Goal: Information Seeking & Learning: Learn about a topic

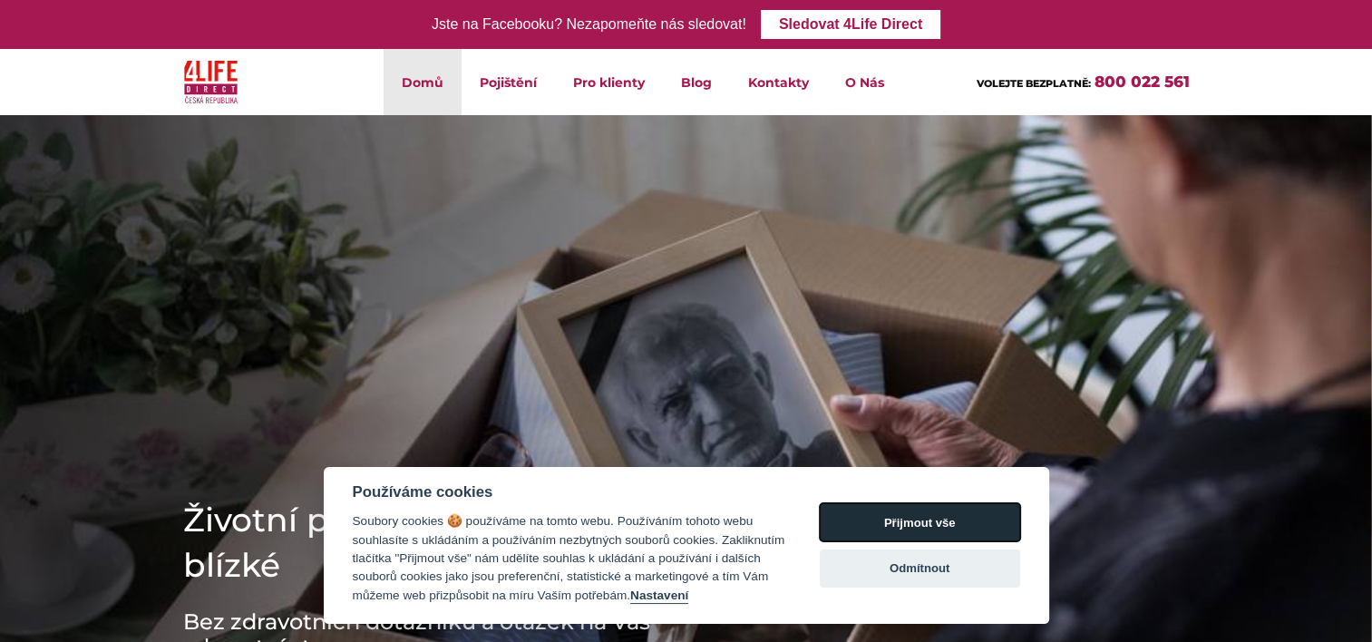
click at [935, 527] on button "Přijmout vše" at bounding box center [920, 522] width 200 height 38
checkbox input "true"
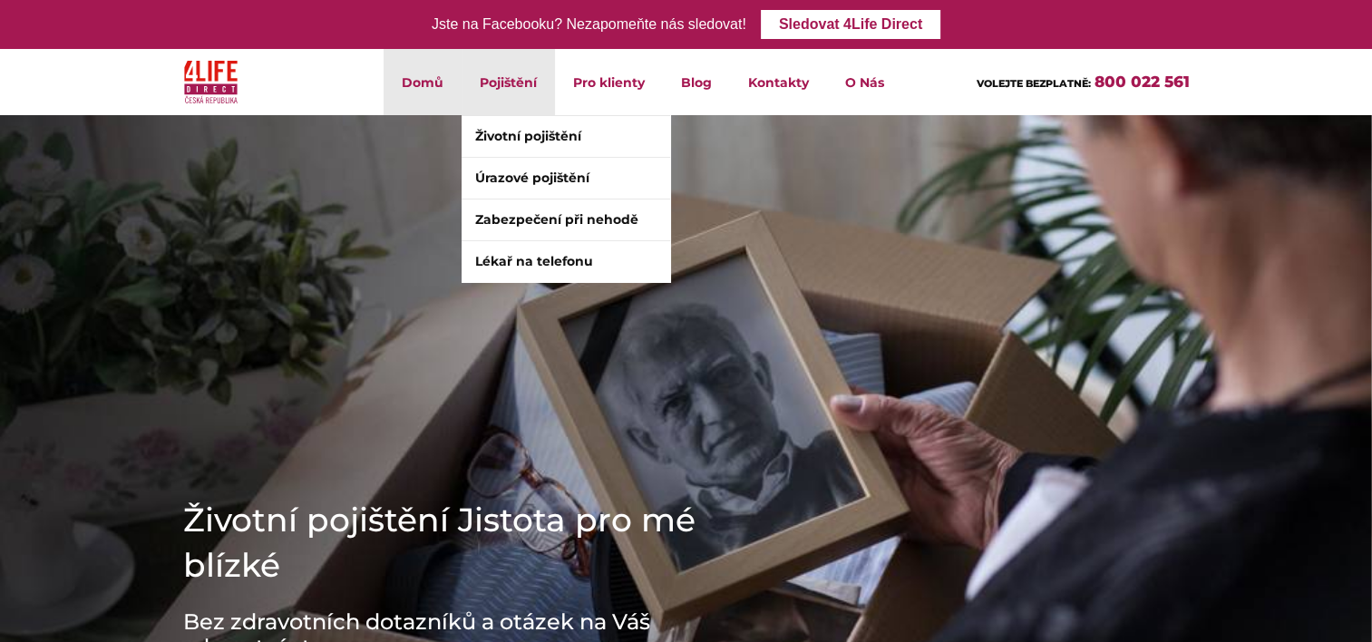
click at [512, 73] on li "Pojištění Životní pojištění Úrazové pojištění Zabezpečení při nehodě Lékař na t…" at bounding box center [508, 82] width 93 height 66
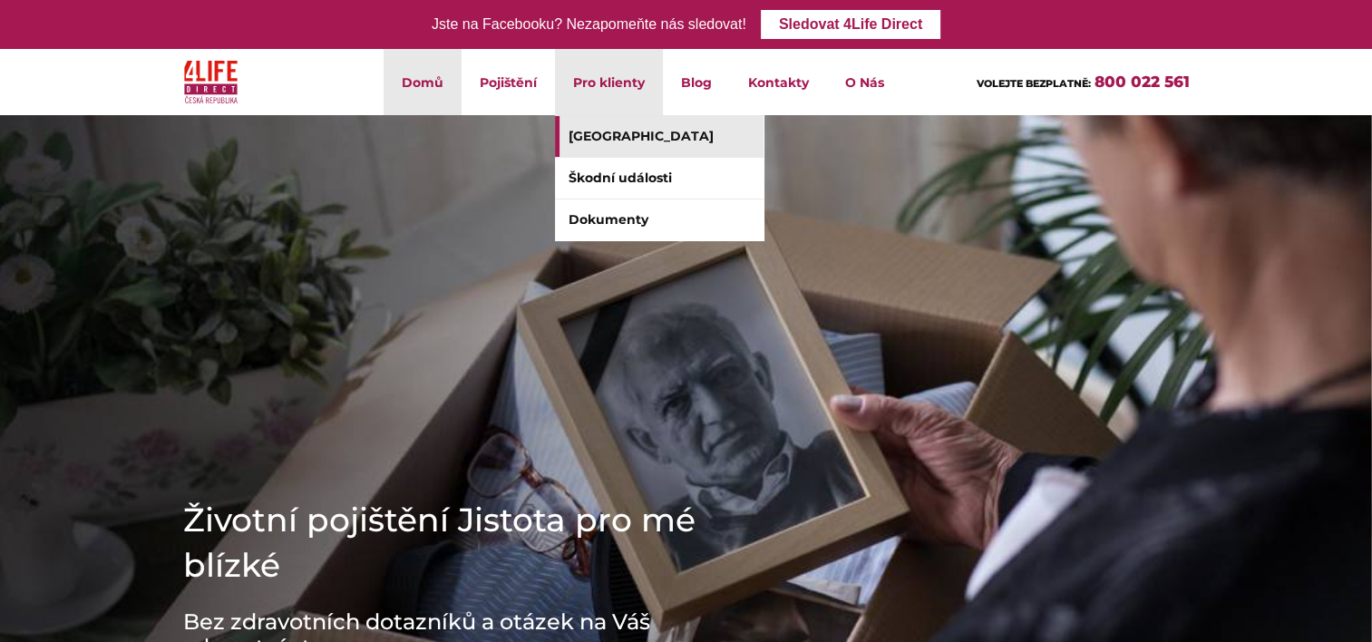
click at [618, 146] on link "[GEOGRAPHIC_DATA]" at bounding box center [659, 136] width 209 height 41
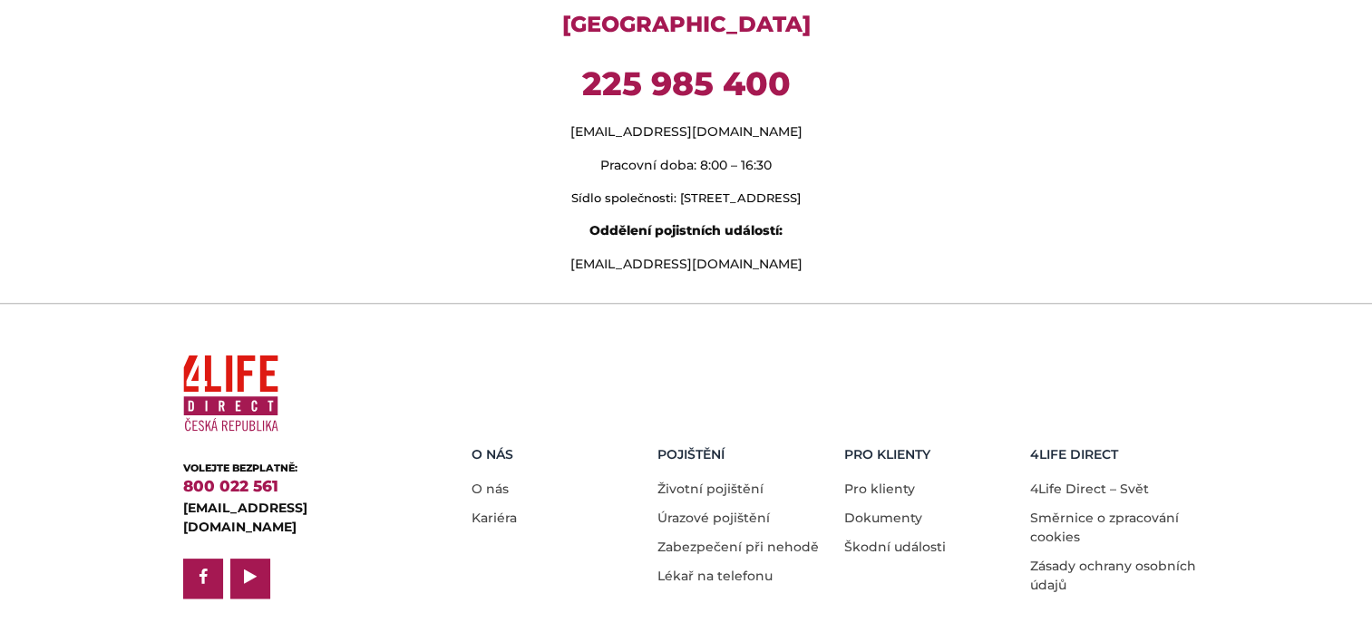
scroll to position [1644, 0]
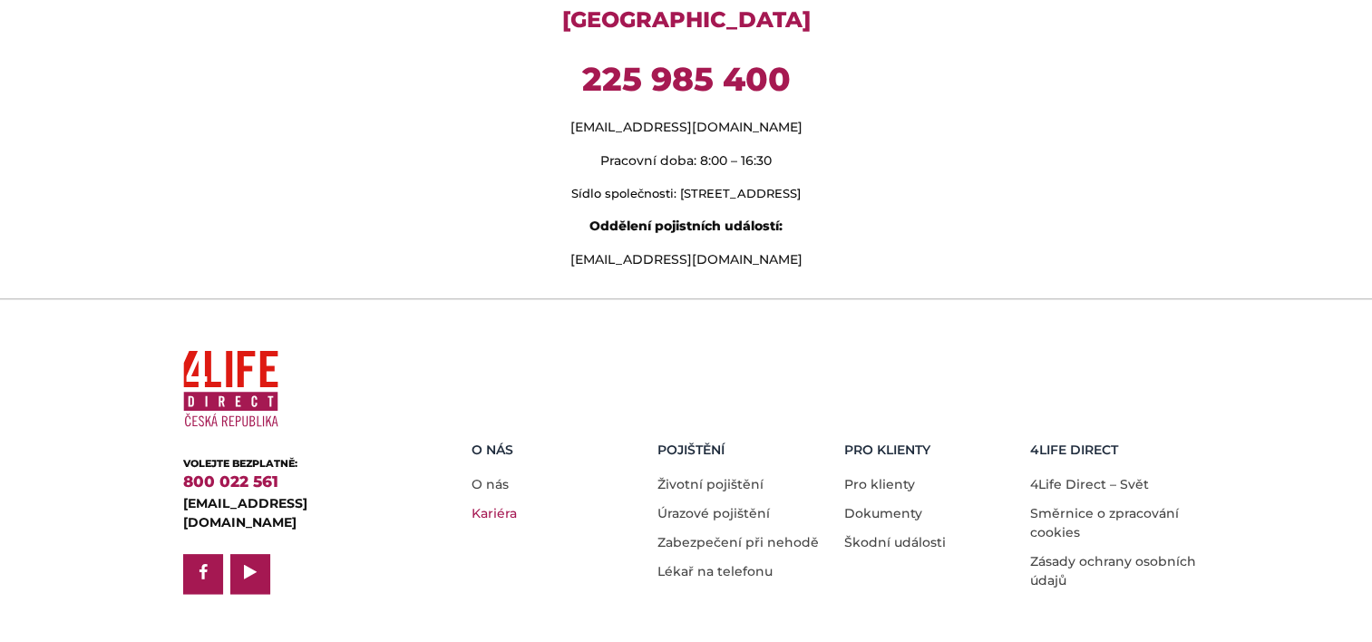
click at [494, 505] on link "Kariéra" at bounding box center [494, 513] width 45 height 16
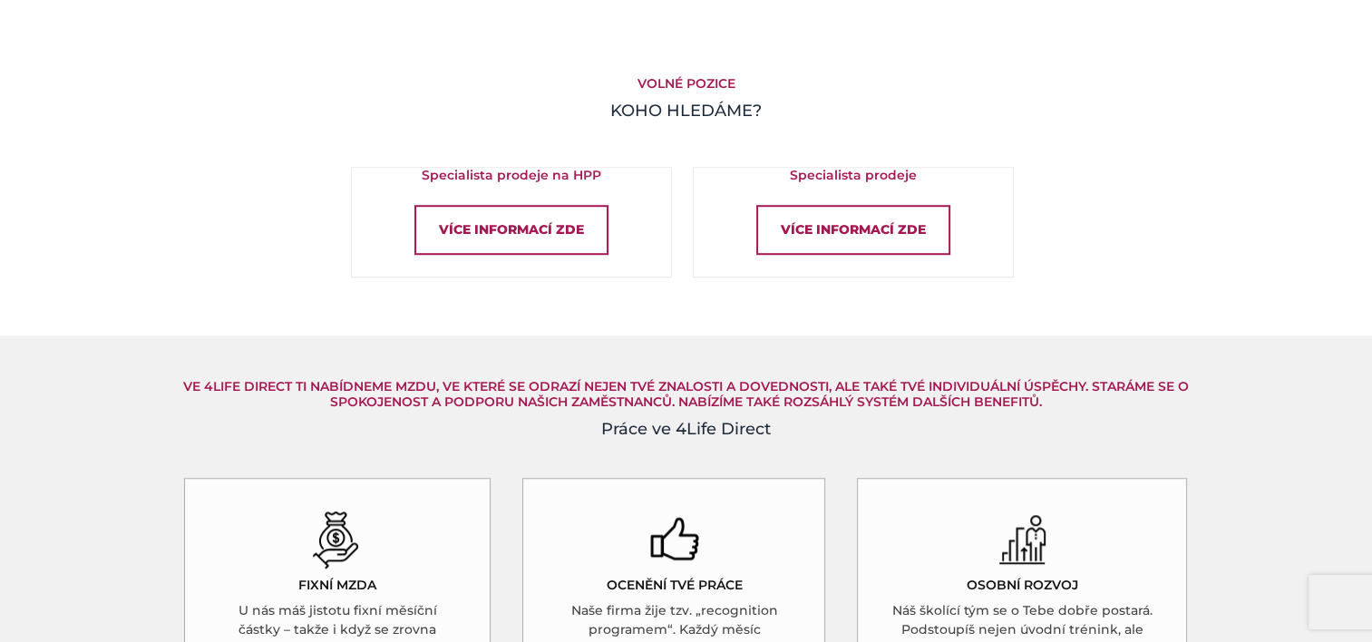
scroll to position [1245, 0]
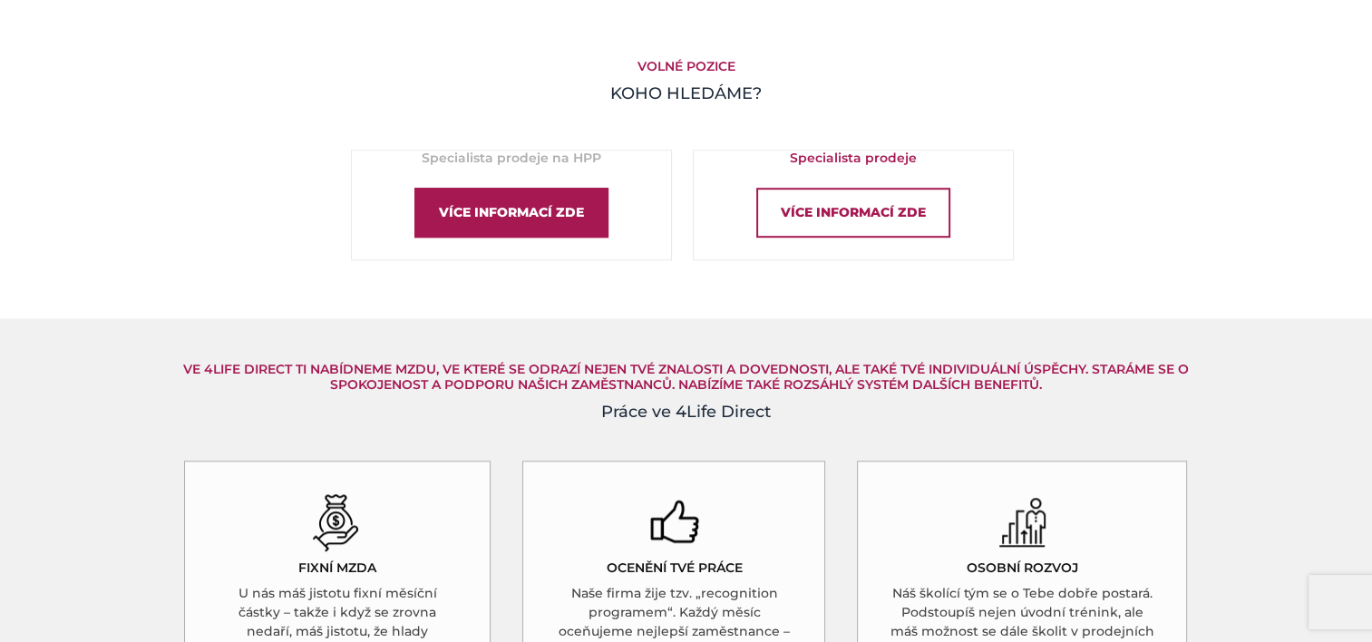
click at [470, 214] on div "Více informací zde" at bounding box center [512, 213] width 194 height 50
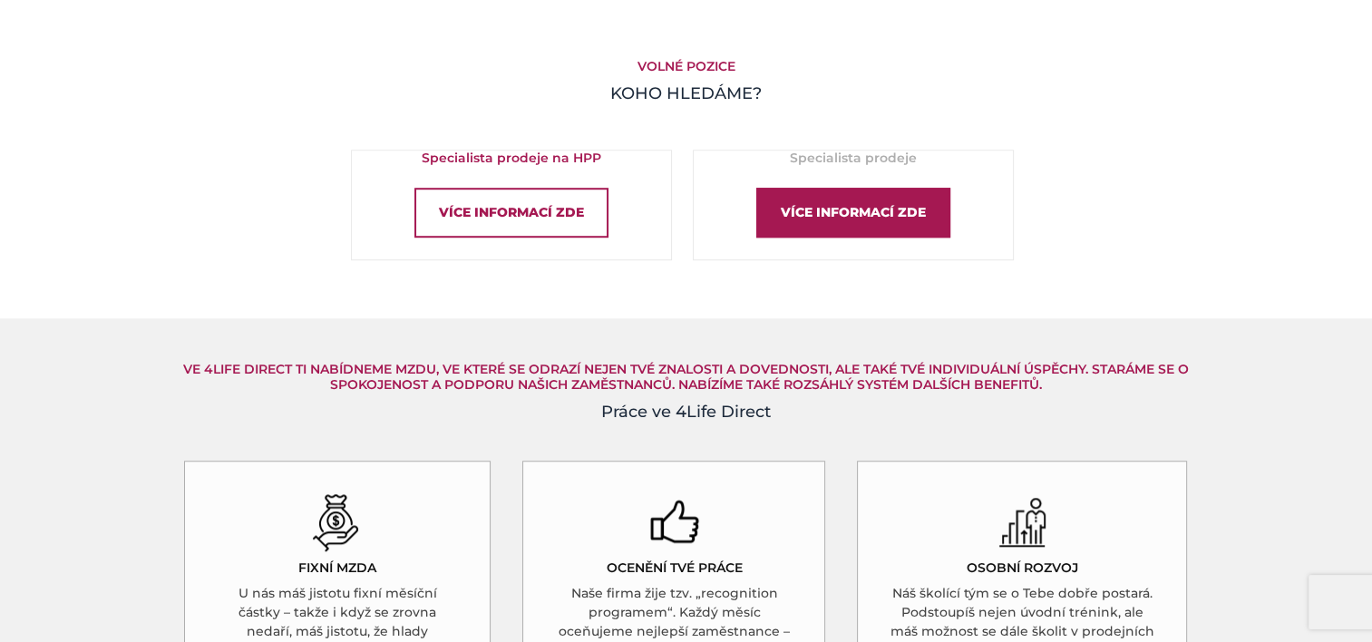
click at [922, 225] on div "Více informací zde" at bounding box center [853, 213] width 194 height 50
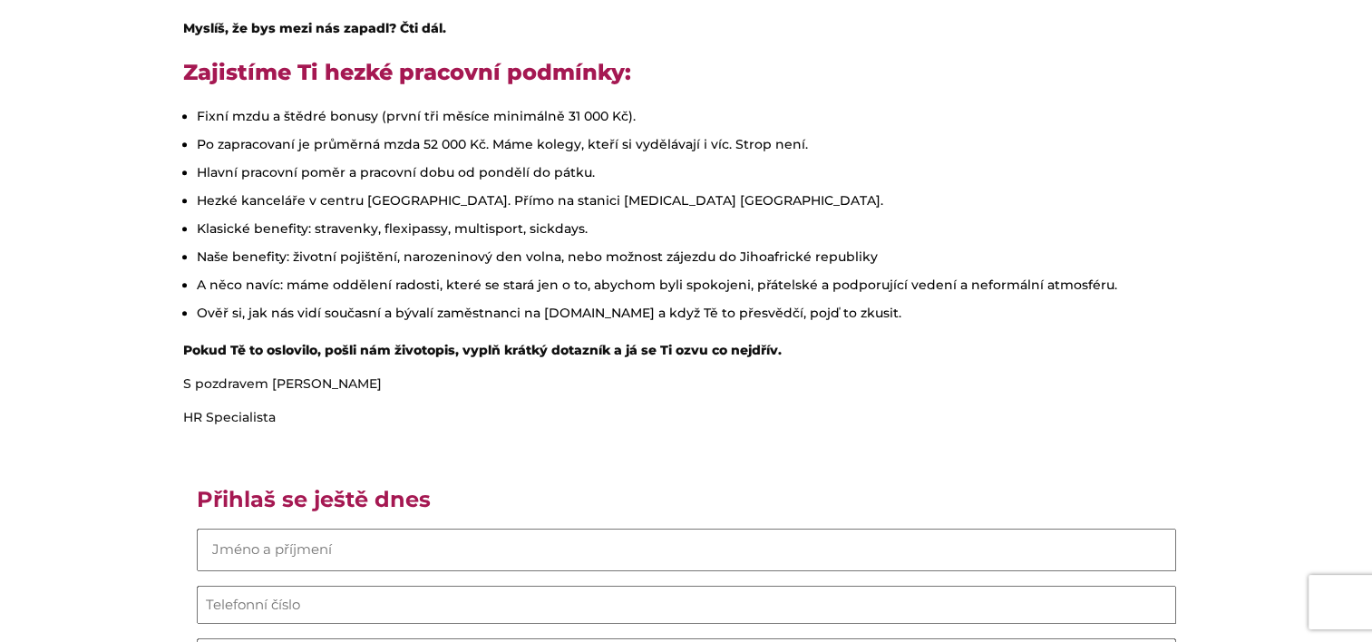
scroll to position [1052, 0]
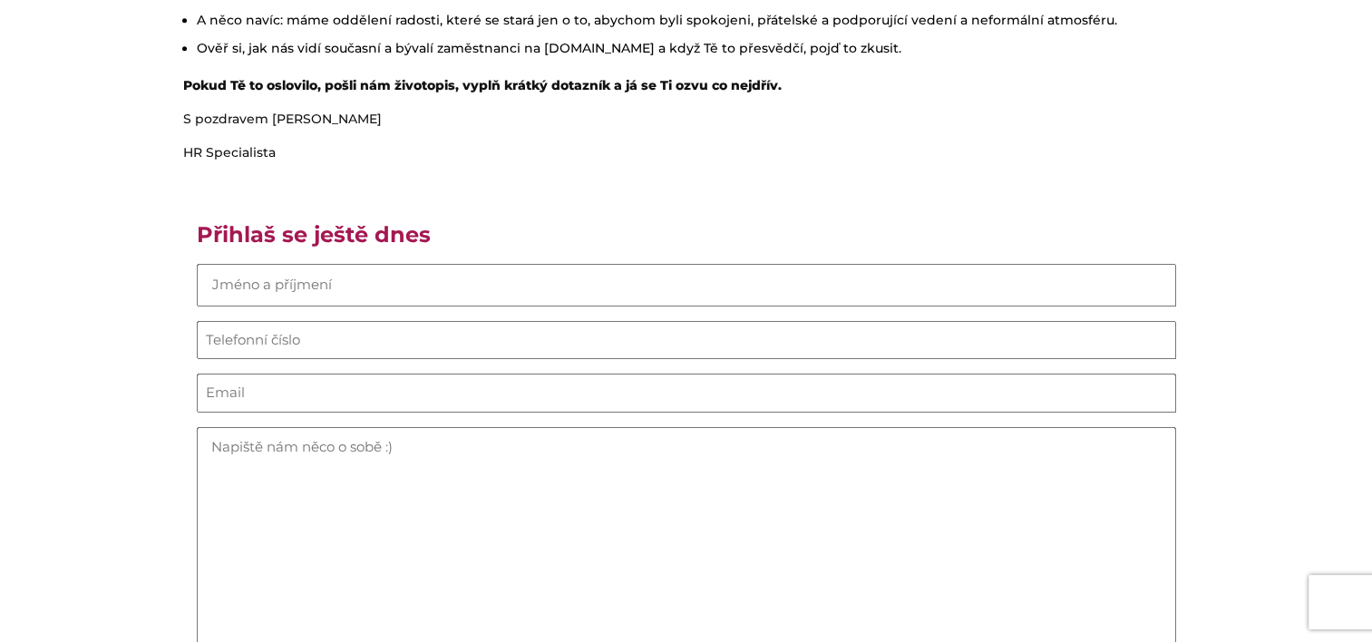
scroll to position [1318, 0]
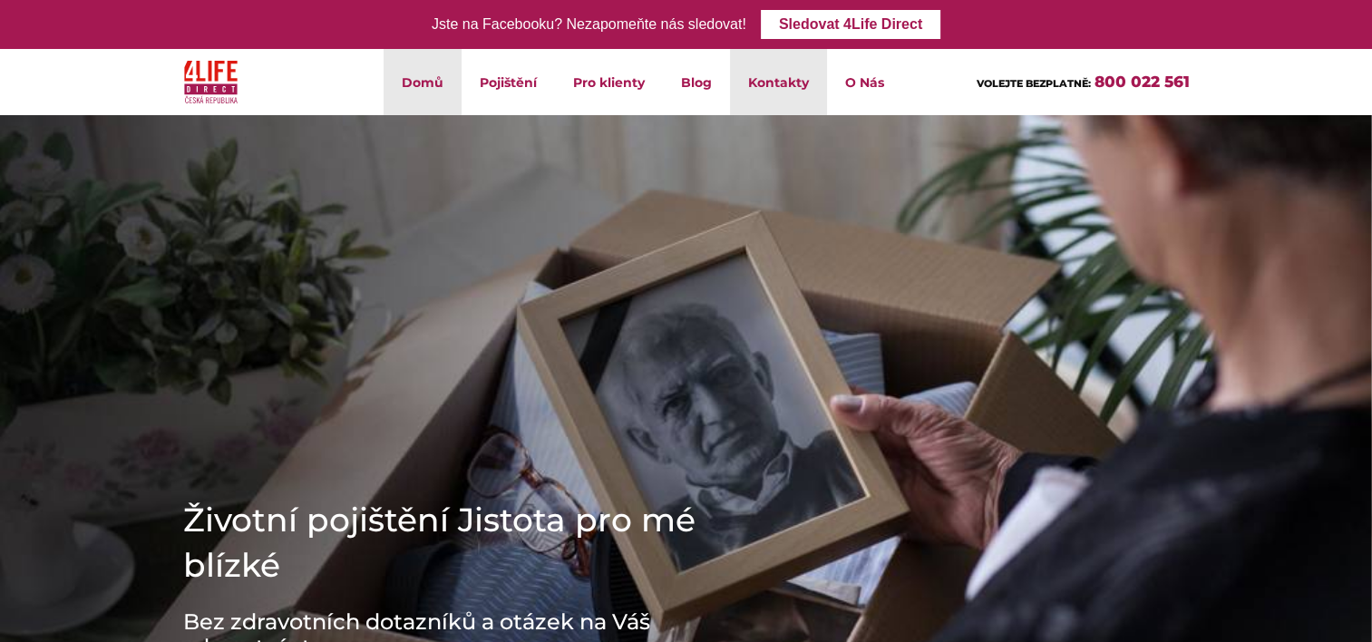
click at [766, 87] on link "Kontakty" at bounding box center [778, 82] width 97 height 66
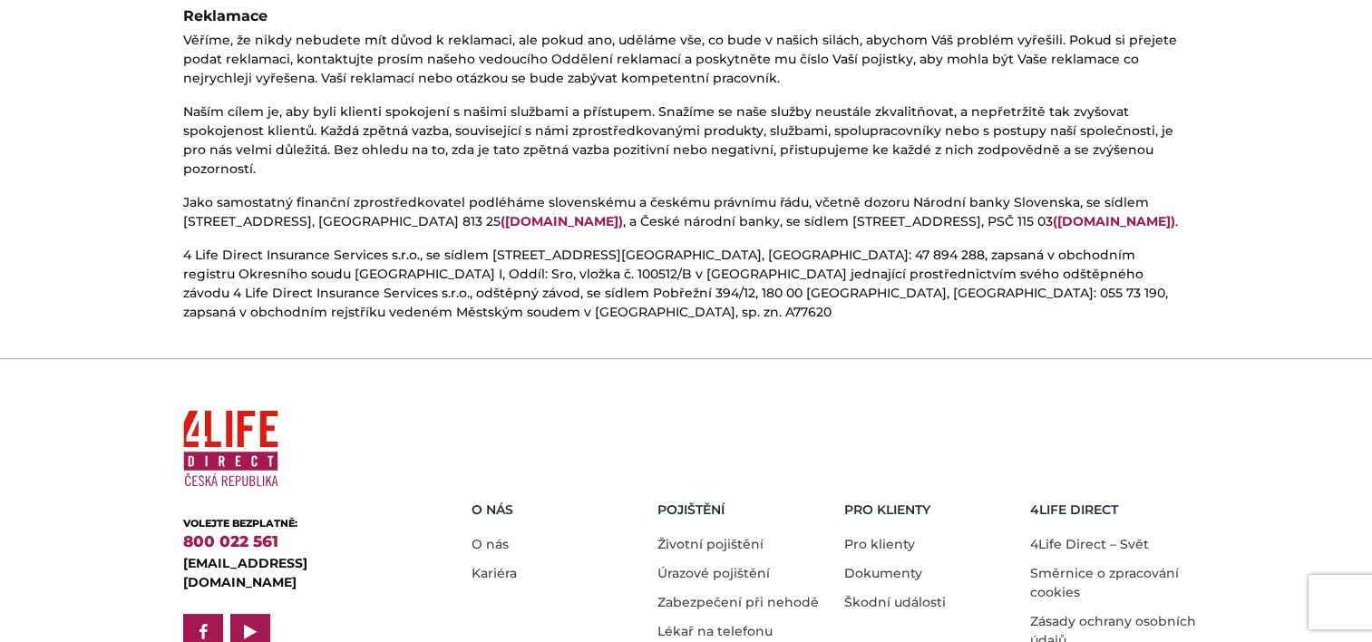
scroll to position [1114, 0]
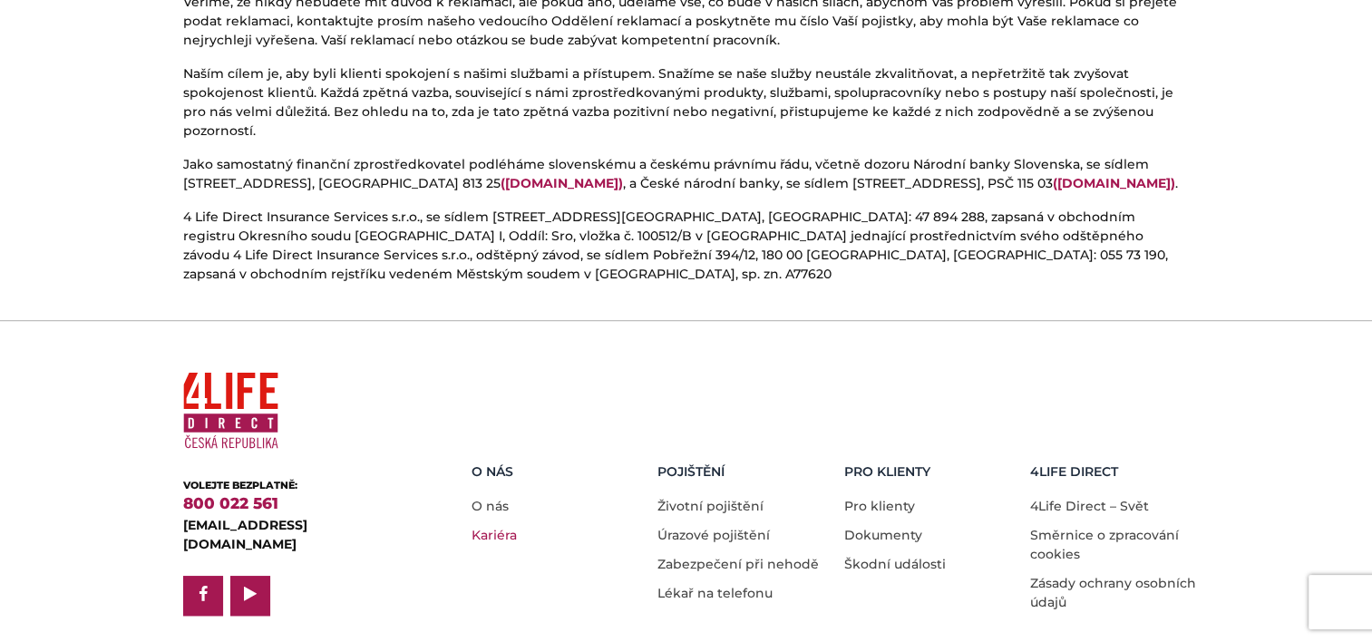
click at [482, 527] on link "Kariéra" at bounding box center [494, 535] width 45 height 16
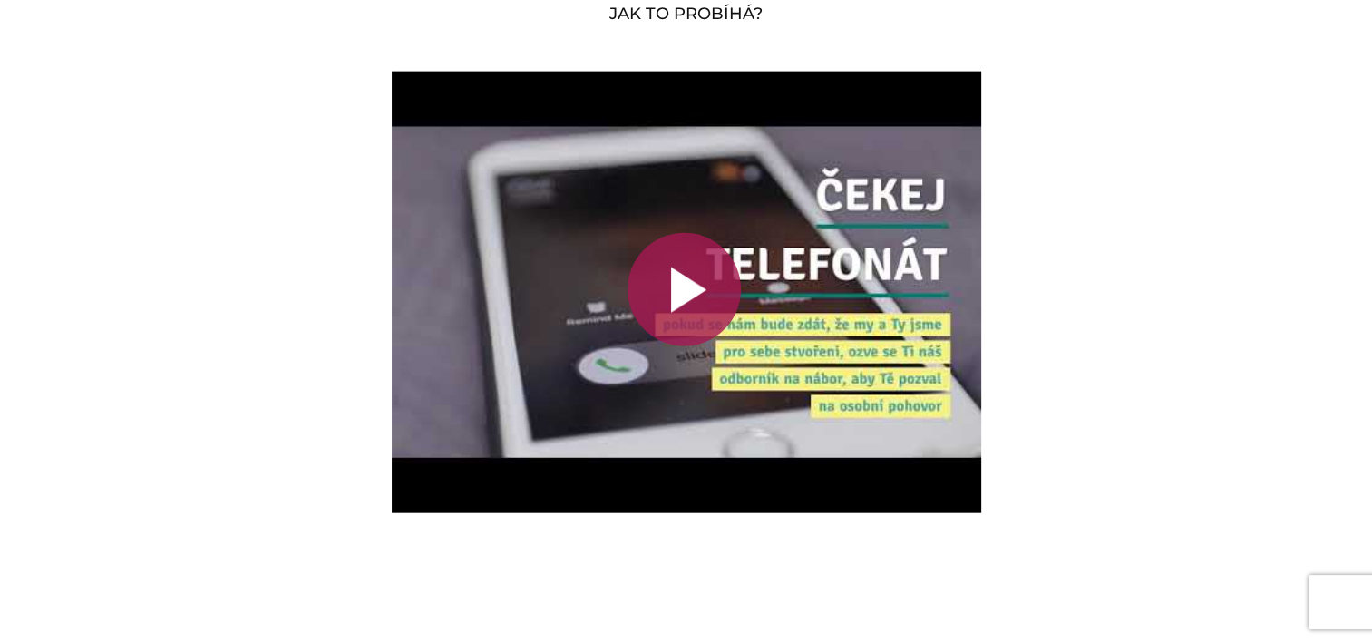
scroll to position [4184, 0]
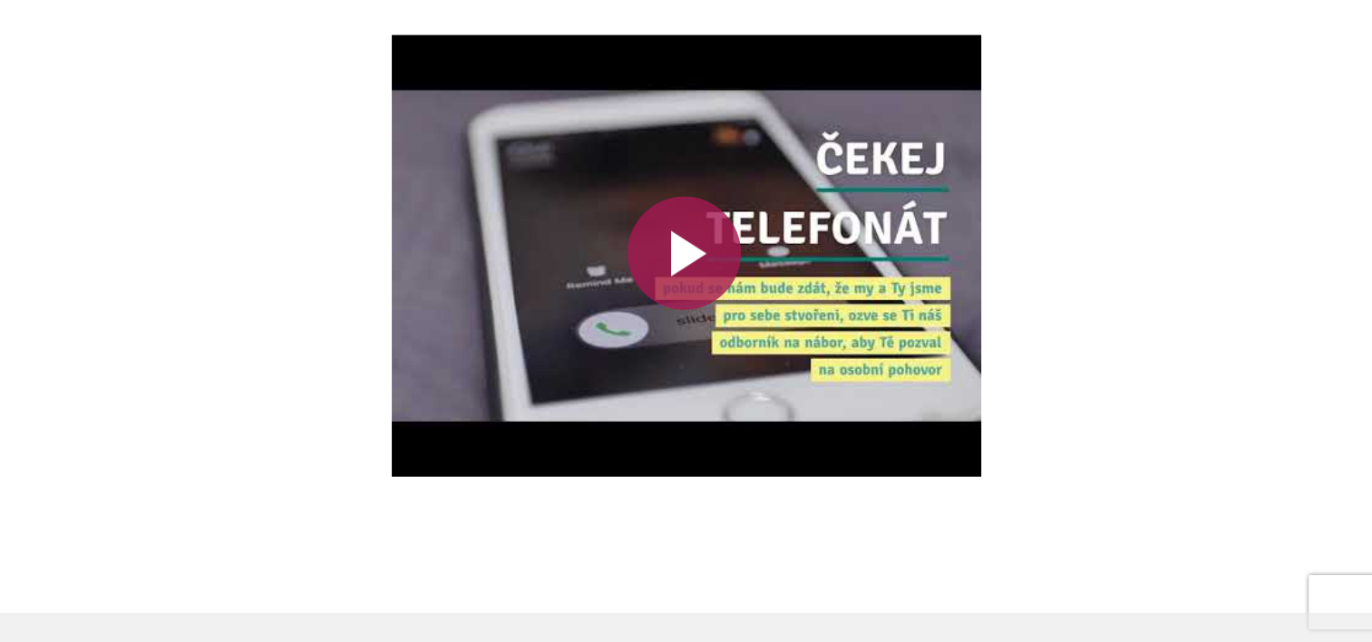
click at [693, 239] on div at bounding box center [684, 253] width 113 height 113
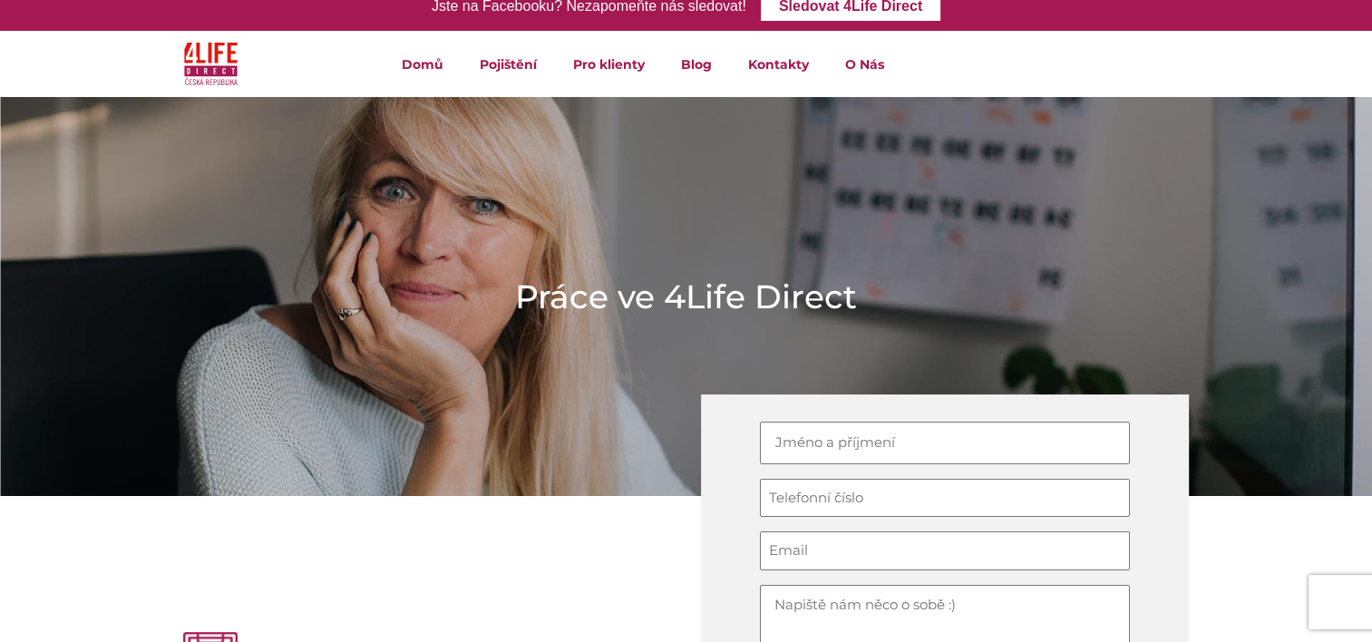
scroll to position [0, 0]
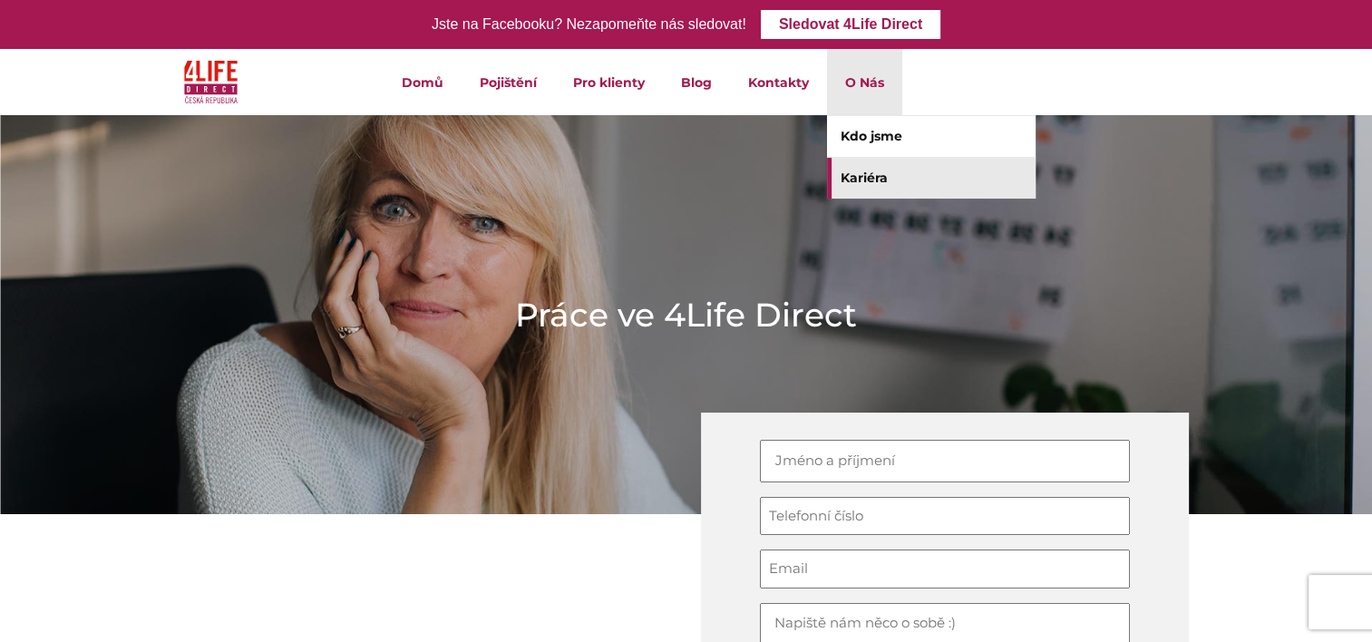
click at [853, 87] on li "O Nás Kdo jsme Kariéra" at bounding box center [864, 82] width 75 height 66
click at [851, 131] on link "Kdo jsme" at bounding box center [931, 136] width 209 height 41
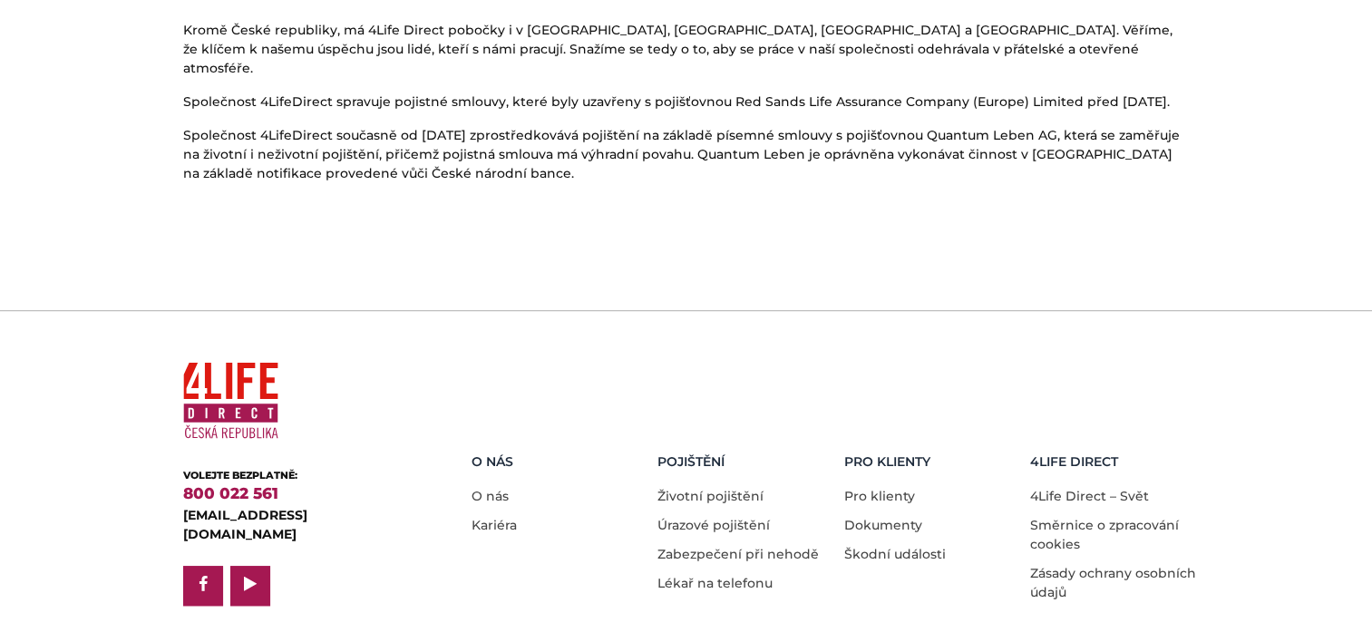
scroll to position [1189, 0]
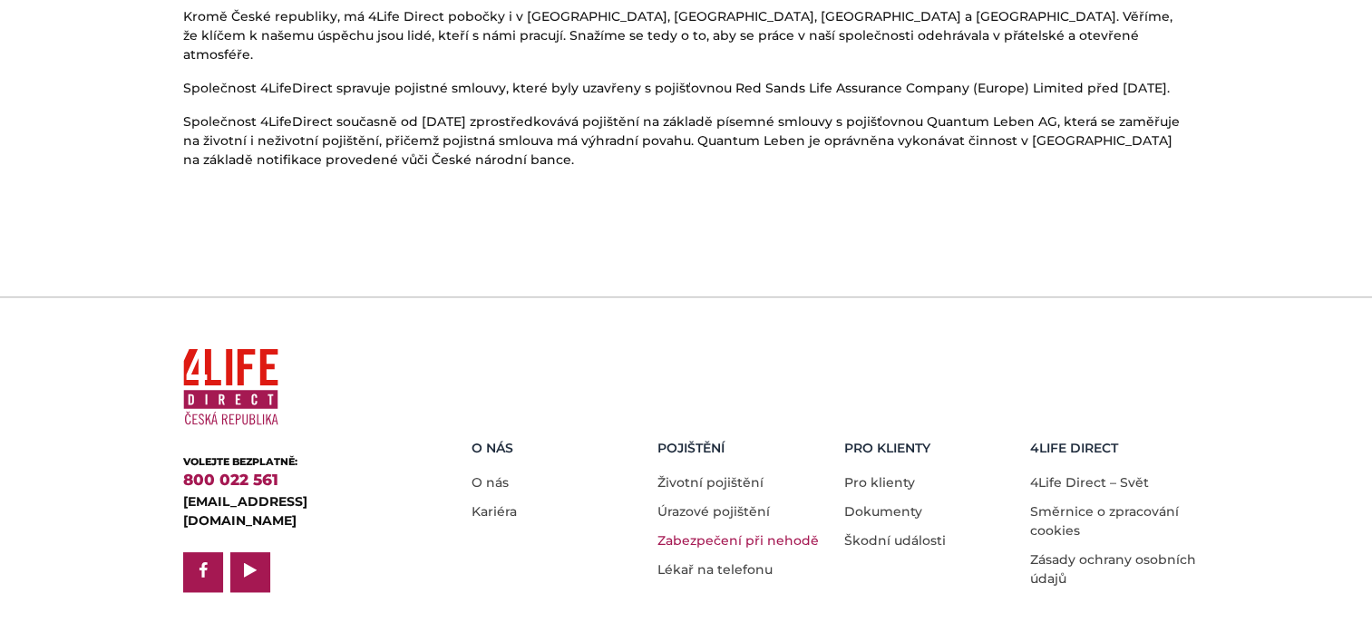
click at [689, 532] on link "Zabezpečení při nehodě" at bounding box center [738, 540] width 161 height 16
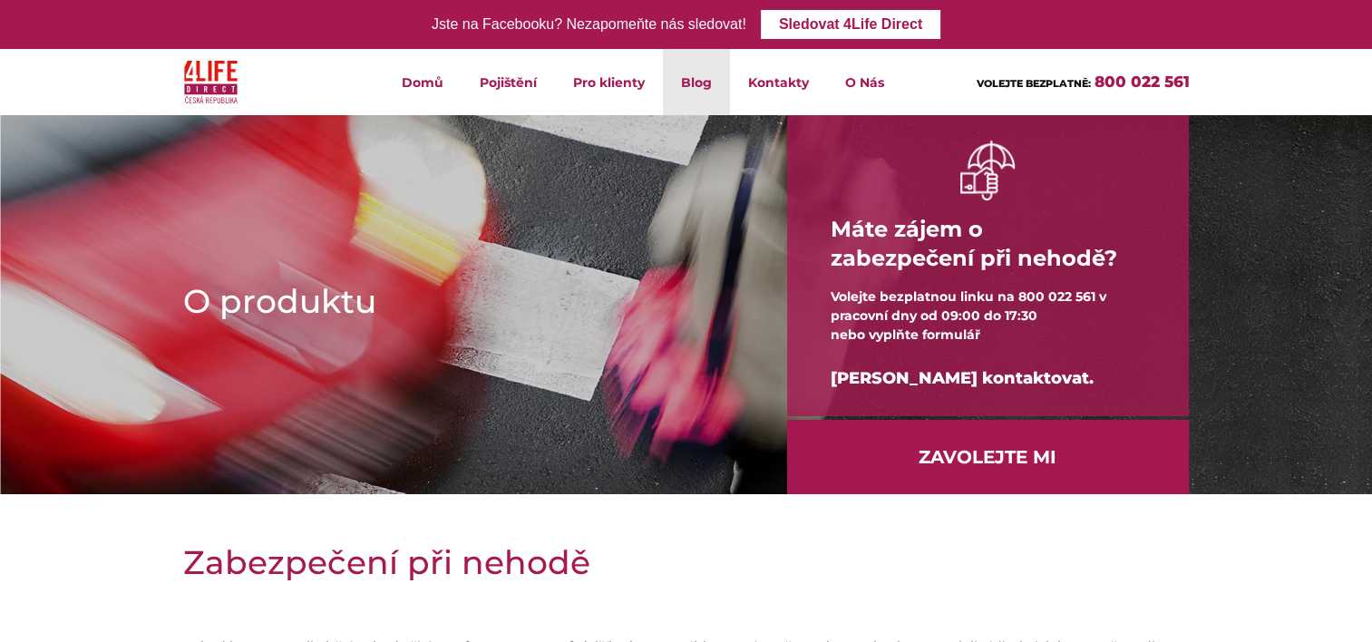
click at [696, 86] on link "Blog" at bounding box center [696, 82] width 67 height 66
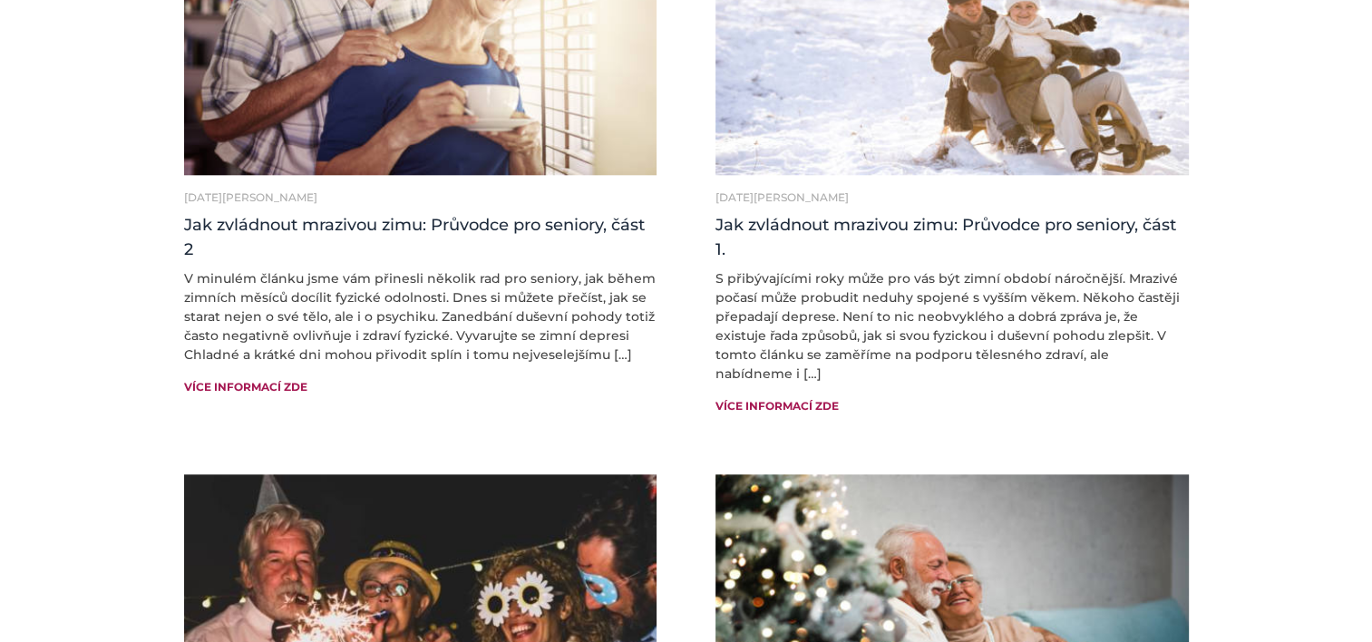
scroll to position [1898, 0]
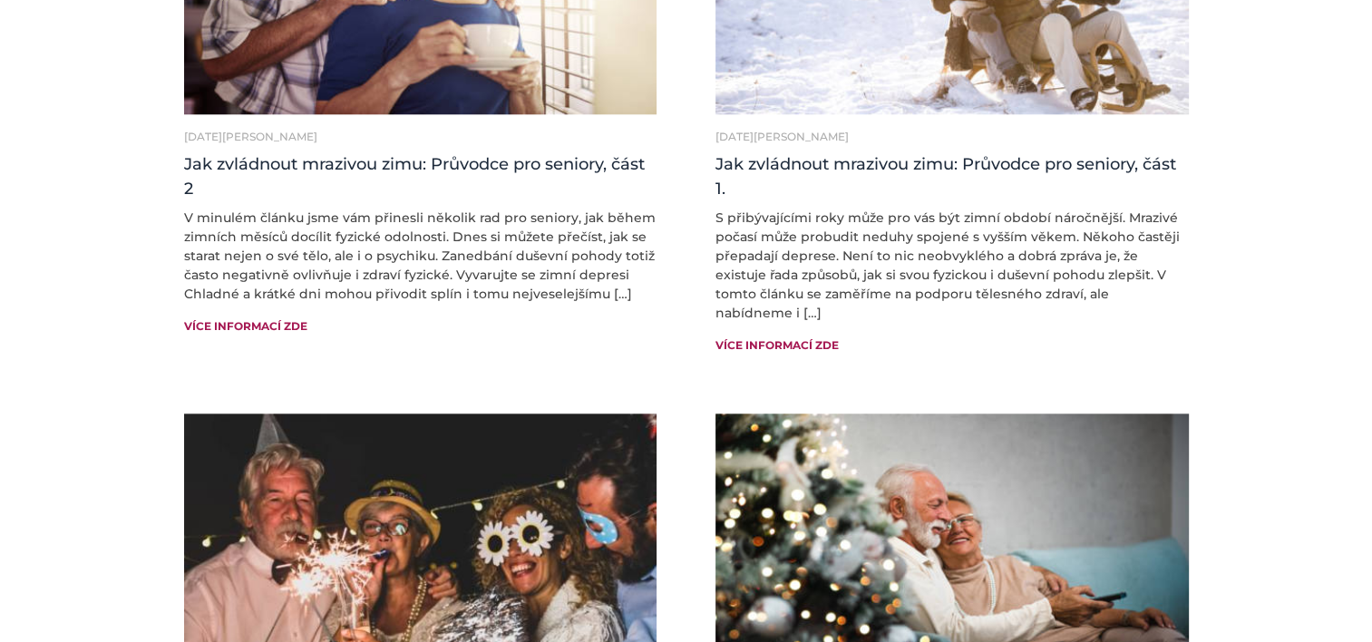
click at [102, 292] on section "27 Mar, 2025 Jak finančně ochránit svou rodinu, i když už tu nebudete Nikdo z n…" at bounding box center [686, 173] width 1372 height 3112
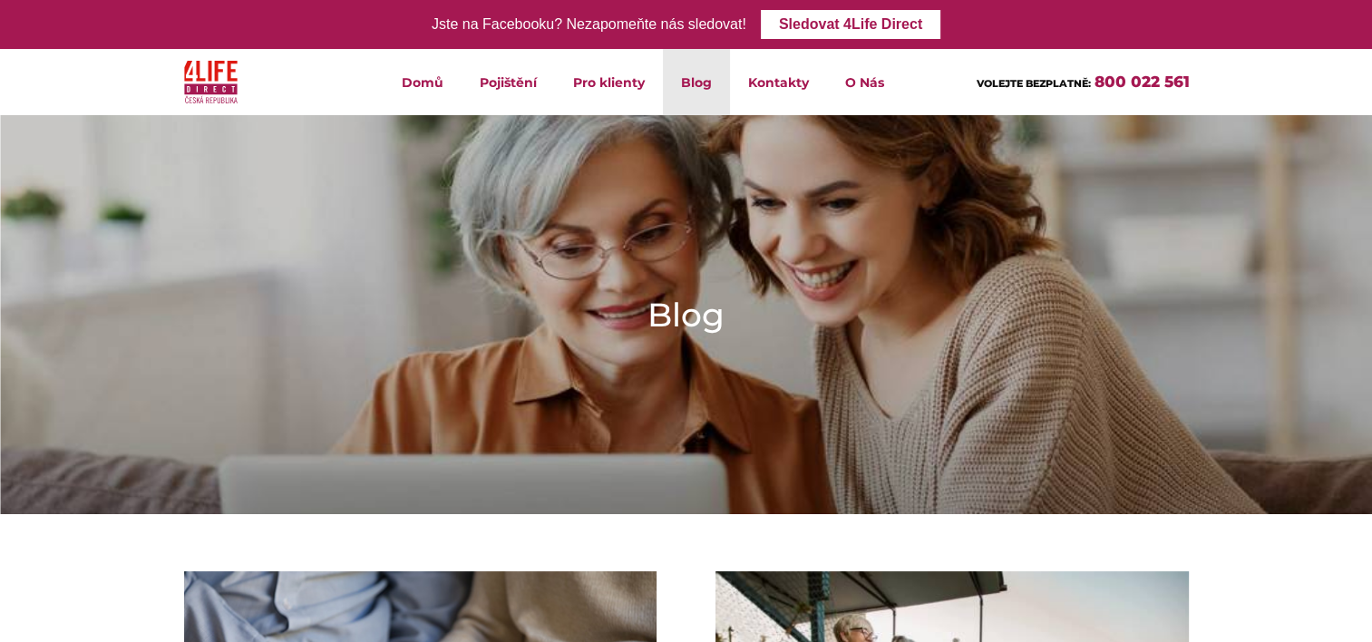
scroll to position [0, 0]
click at [435, 84] on link "Domů" at bounding box center [423, 82] width 78 height 66
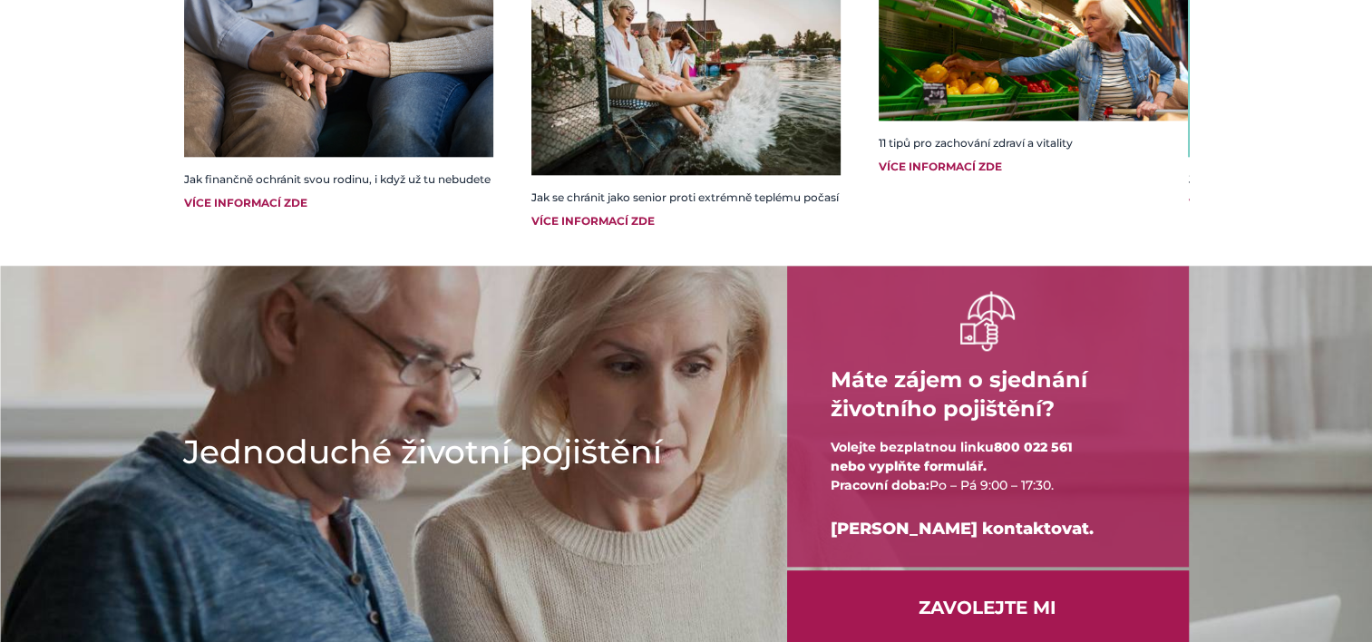
scroll to position [2044, 0]
